Goal: Task Accomplishment & Management: Manage account settings

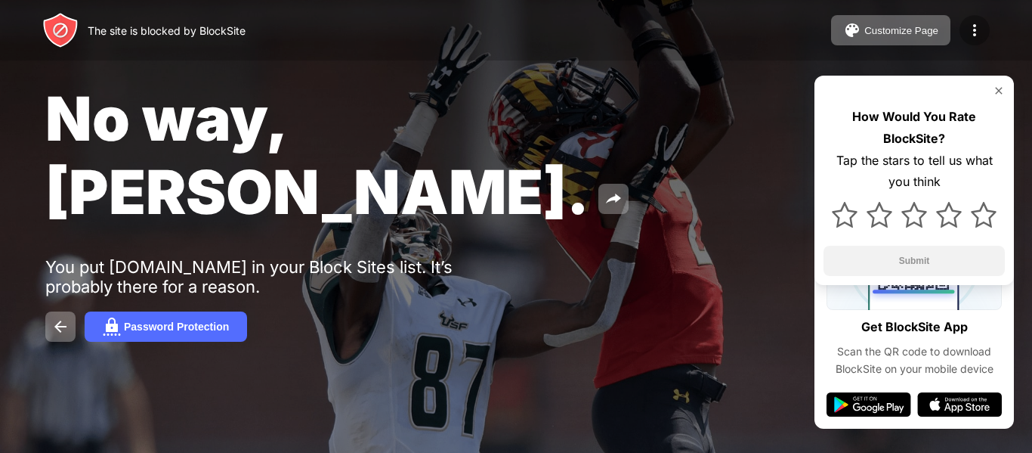
click at [983, 23] on div at bounding box center [975, 30] width 30 height 30
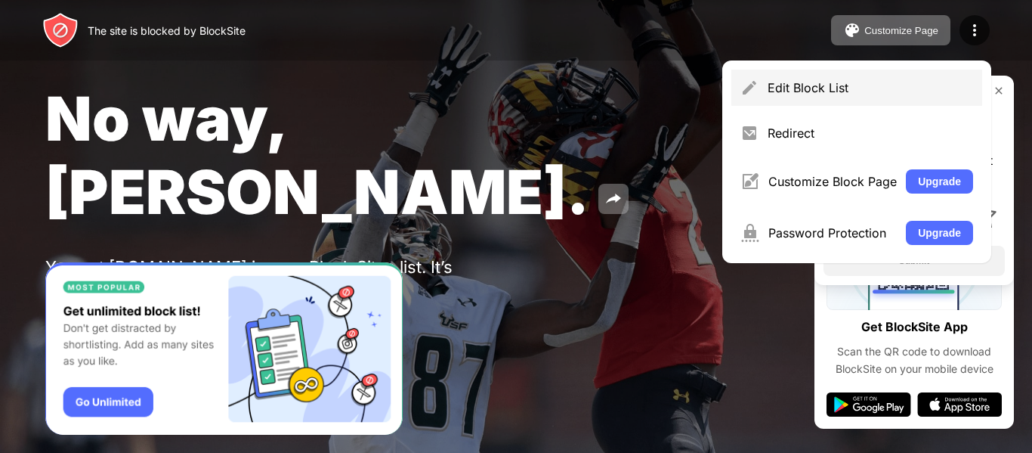
drag, startPoint x: 842, startPoint y: 131, endPoint x: 877, endPoint y: 80, distance: 61.4
click at [871, 89] on div "Edit Block List Redirect Customize Block Page Upgrade Password Protection Upgra…" at bounding box center [856, 161] width 269 height 203
click at [882, 76] on div "Edit Block List" at bounding box center [856, 88] width 251 height 36
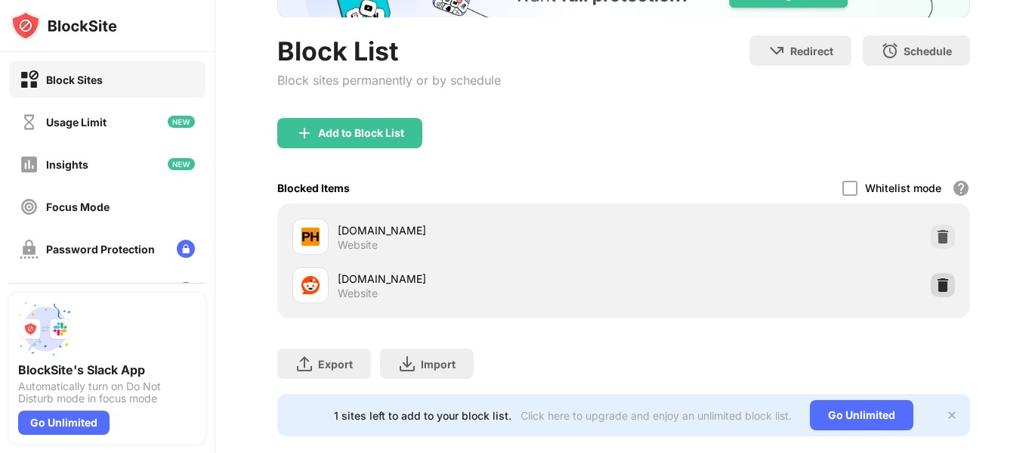
scroll to position [159, 0]
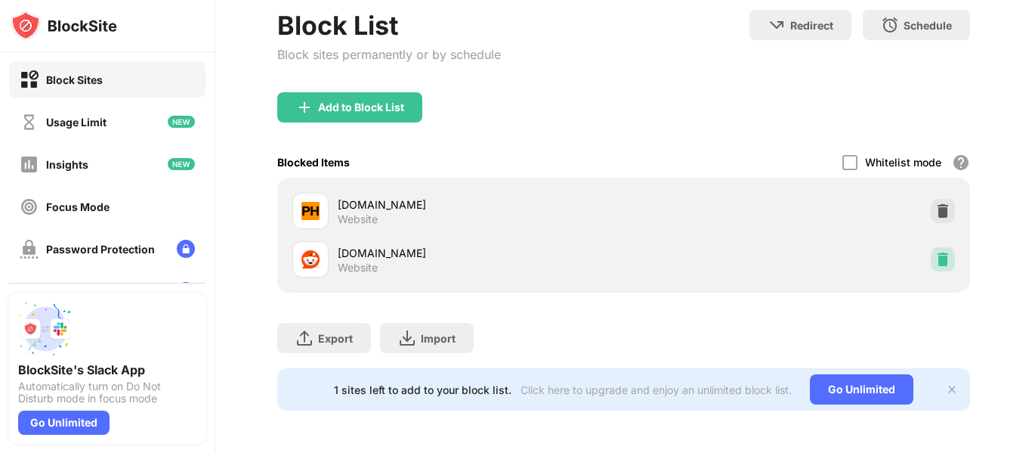
click at [938, 252] on img at bounding box center [942, 259] width 15 height 15
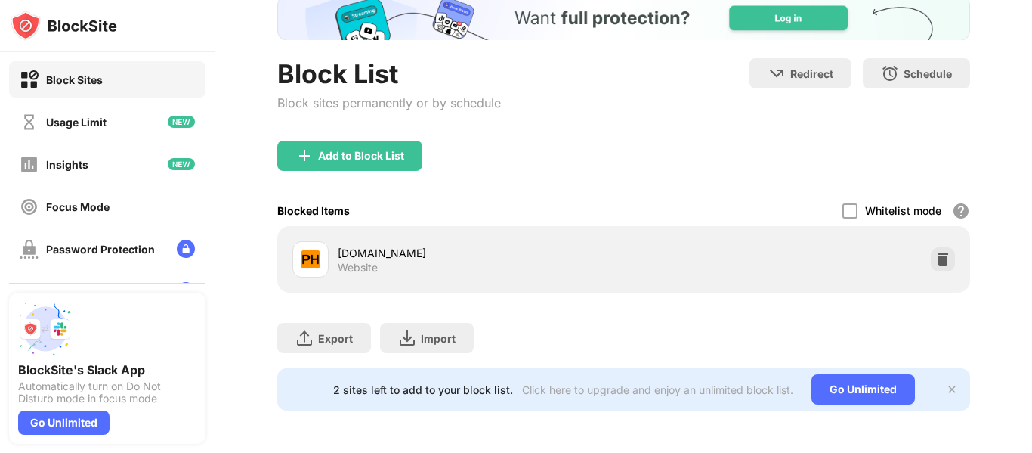
scroll to position [111, 0]
click at [325, 150] on div "Add to Block List" at bounding box center [361, 156] width 86 height 12
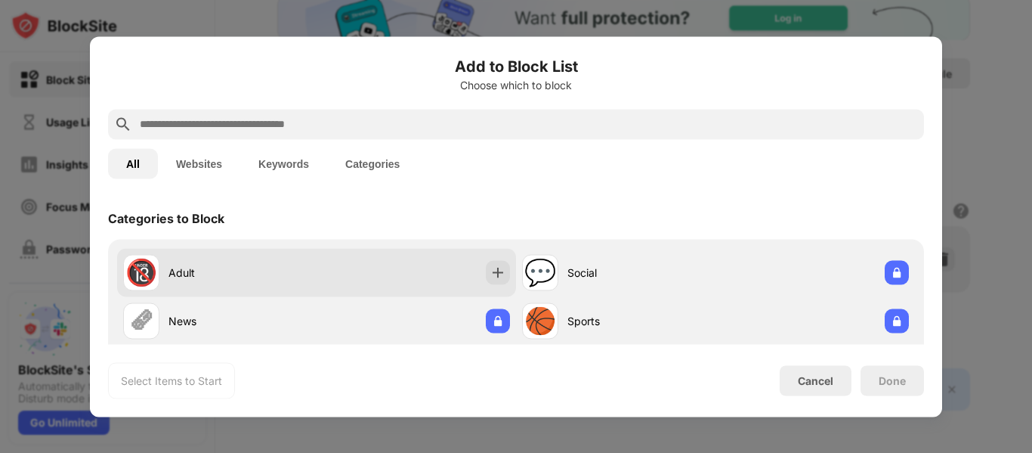
click at [394, 268] on div "🔞 Adult" at bounding box center [316, 272] width 399 height 48
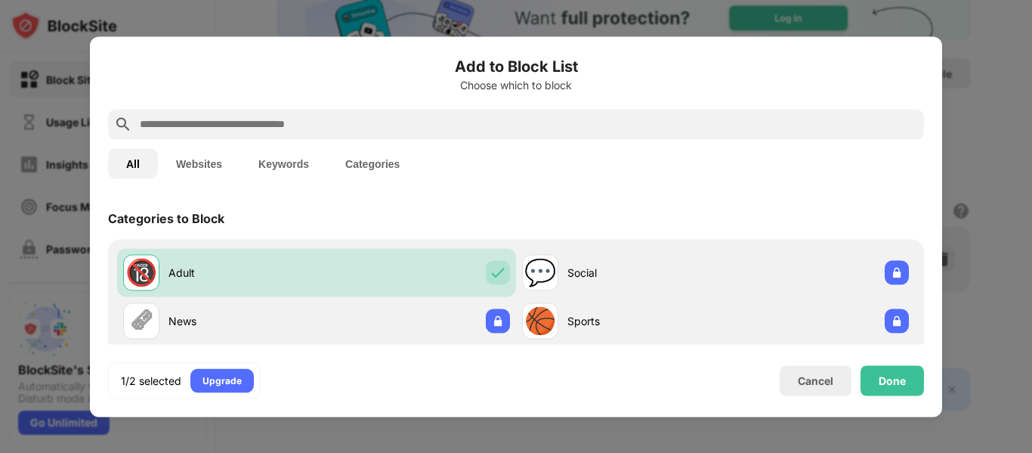
click at [224, 172] on button "Websites" at bounding box center [199, 163] width 82 height 30
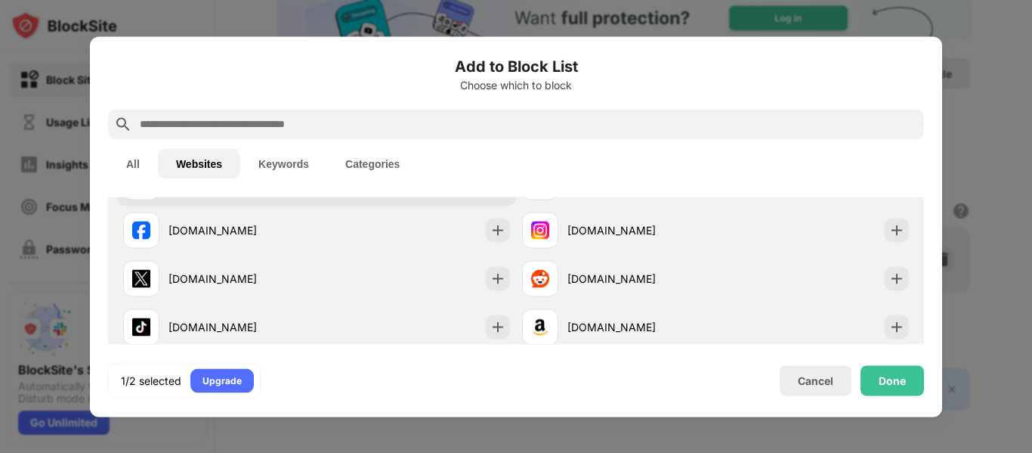
scroll to position [93, 0]
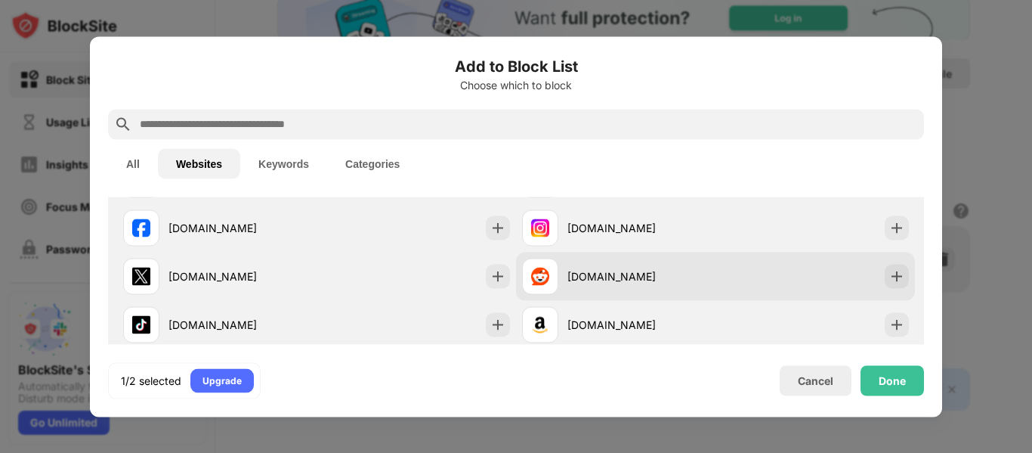
click at [547, 286] on div at bounding box center [540, 276] width 36 height 36
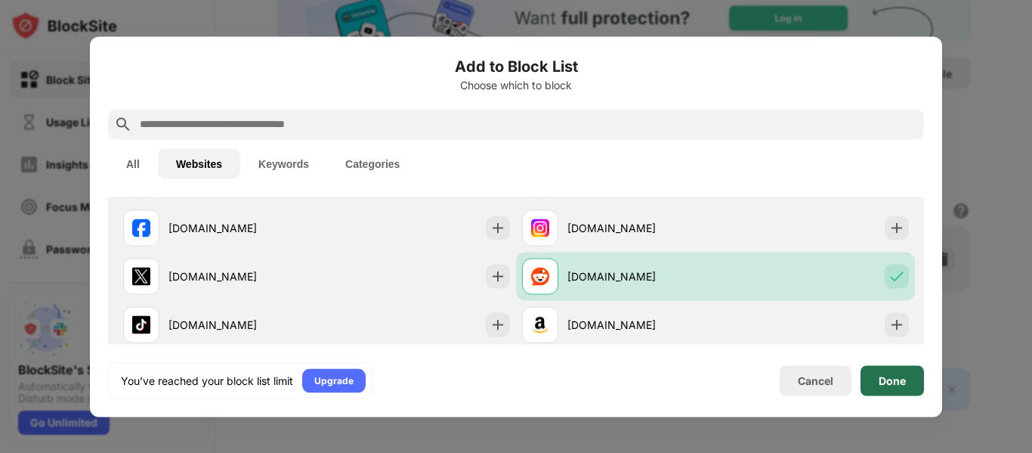
click at [908, 375] on div "Done" at bounding box center [892, 380] width 63 height 30
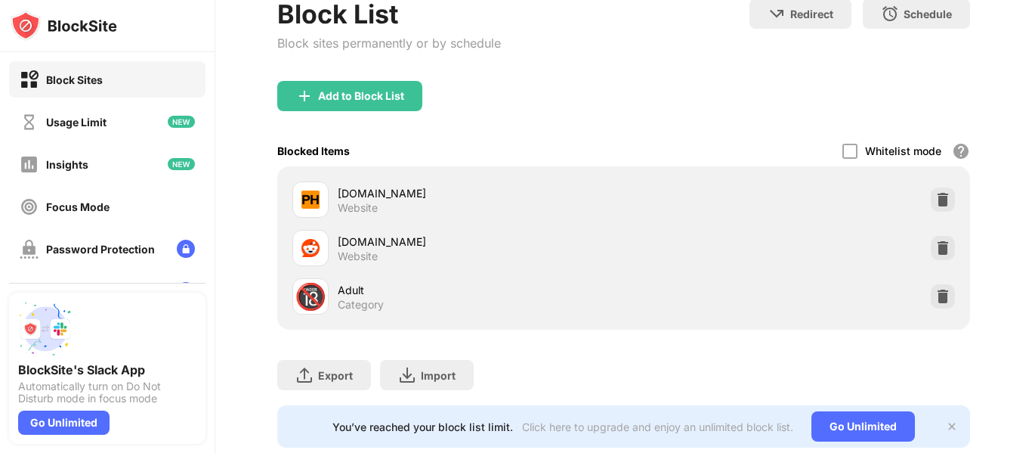
scroll to position [0, 0]
